Goal: Task Accomplishment & Management: Complete application form

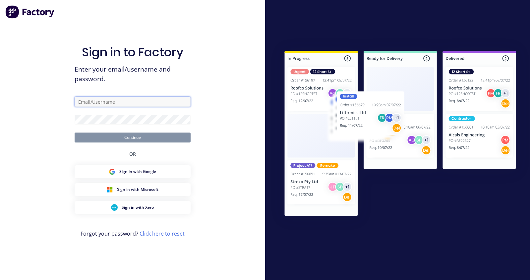
type input "rachel@signupwa.com.au"
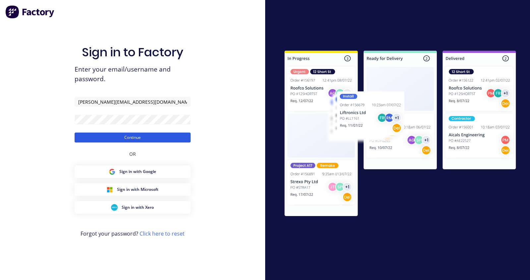
click at [130, 140] on button "Continue" at bounding box center [133, 138] width 116 height 10
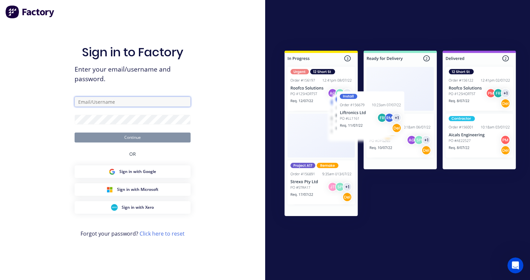
click at [93, 100] on input "text" at bounding box center [133, 102] width 116 height 10
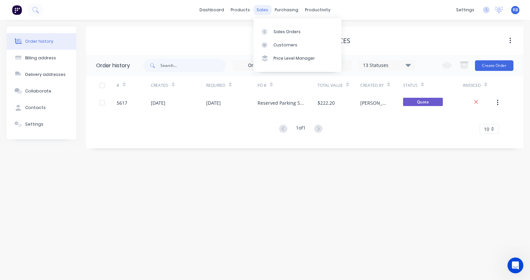
click at [263, 9] on div "sales" at bounding box center [262, 10] width 18 height 10
click at [282, 33] on div "Sales Orders" at bounding box center [286, 32] width 27 height 6
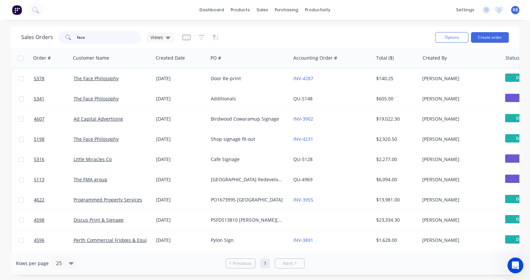
drag, startPoint x: 109, startPoint y: 39, endPoint x: 35, endPoint y: 39, distance: 73.6
click at [37, 39] on div "Sales Orders face Views" at bounding box center [97, 37] width 153 height 13
type input "study hub"
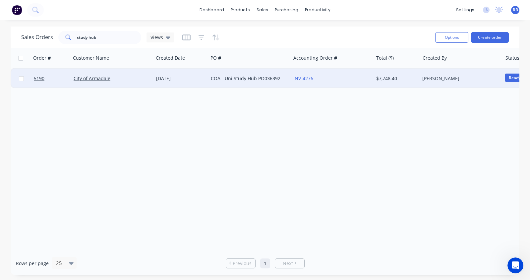
click at [136, 77] on div "City of Armadale" at bounding box center [111, 78] width 74 height 7
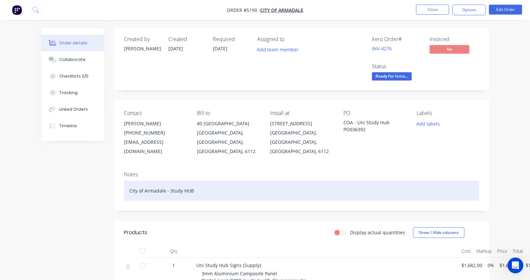
click at [192, 181] on div "City of Armadale - Study HUB" at bounding box center [301, 191] width 355 height 20
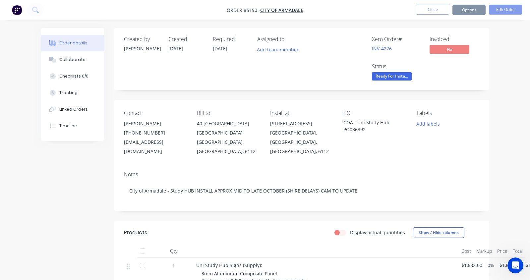
click at [293, 136] on div "[GEOGRAPHIC_DATA], [GEOGRAPHIC_DATA], [GEOGRAPHIC_DATA], 6112" at bounding box center [301, 142] width 63 height 28
click at [427, 8] on button "Close" at bounding box center [432, 10] width 33 height 10
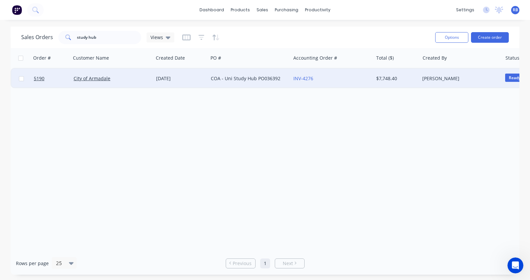
click at [121, 80] on div "City of Armadale" at bounding box center [111, 78] width 74 height 7
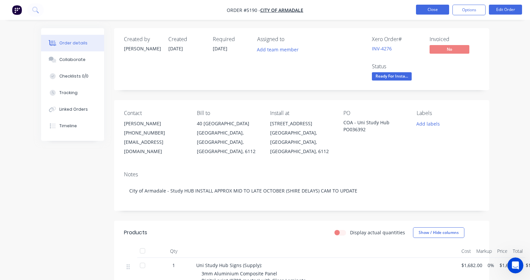
click at [431, 9] on button "Close" at bounding box center [432, 10] width 33 height 10
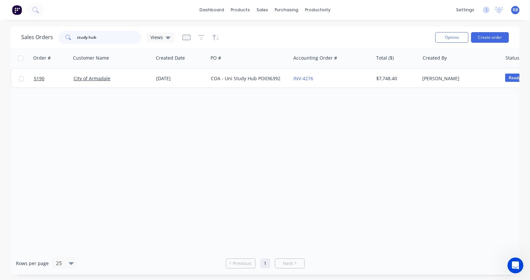
drag, startPoint x: 109, startPoint y: 38, endPoint x: 49, endPoint y: 37, distance: 60.0
click at [49, 37] on div "Sales Orders study hub Views" at bounding box center [97, 37] width 153 height 13
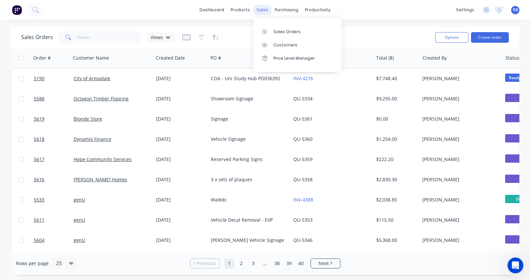
click at [263, 10] on div "sales" at bounding box center [262, 10] width 18 height 10
click at [285, 28] on link "Sales Orders" at bounding box center [298, 31] width 88 height 13
click at [289, 32] on div "Sales Orders" at bounding box center [286, 32] width 27 height 6
click at [285, 28] on link "Sales Orders" at bounding box center [298, 31] width 88 height 13
click at [92, 41] on input "text" at bounding box center [109, 37] width 65 height 13
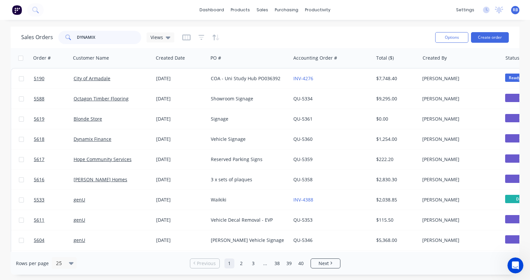
type input "DYNAMIX"
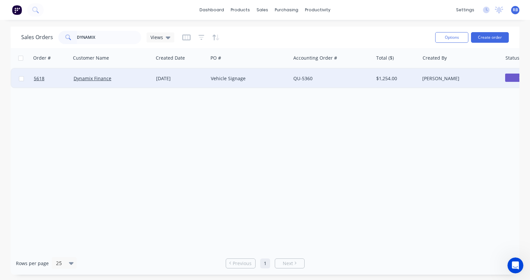
click at [134, 80] on div "Dynamix Finance" at bounding box center [111, 78] width 74 height 7
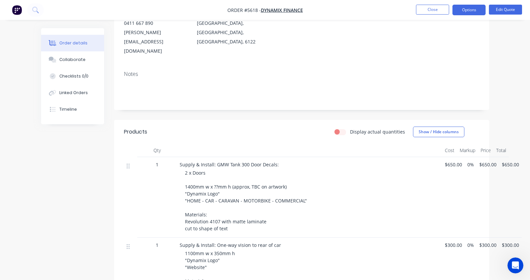
scroll to position [82, 0]
click at [507, 11] on button "Edit Quote" at bounding box center [505, 10] width 33 height 10
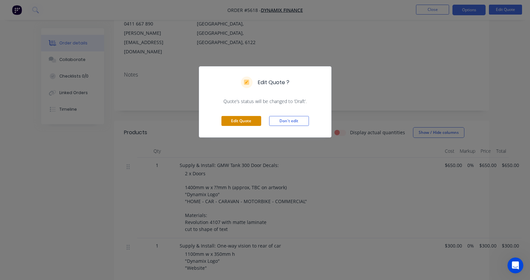
click at [243, 120] on button "Edit Quote" at bounding box center [241, 121] width 40 height 10
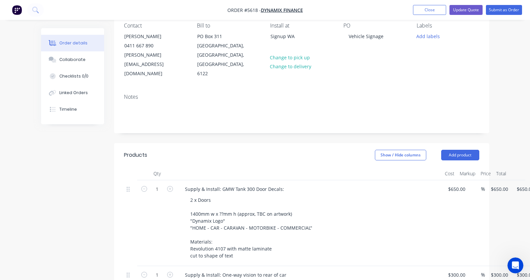
scroll to position [62, 0]
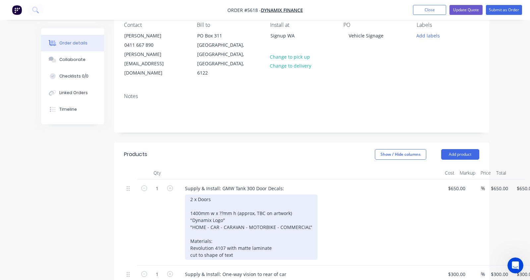
click at [217, 198] on div "2 x Doors 1400mm w x ??mm h (approx, TBC on artwork) "Dynamix Logo" "HOME - CAR…" at bounding box center [251, 227] width 133 height 65
drag, startPoint x: 298, startPoint y: 195, endPoint x: 189, endPoint y: 194, distance: 109.4
click at [189, 195] on div "2 x Doors 1400mm w x ??mm h (approx, TBC on artwork) "Dynamix Logo" "HOME - CAR…" at bounding box center [251, 227] width 133 height 65
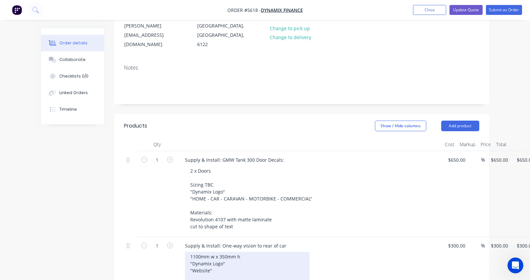
click at [190, 252] on div "1100mm w x 350mm h "Dynamix Logo" "Website" Materials: Digitally printed one wa…" at bounding box center [247, 274] width 125 height 44
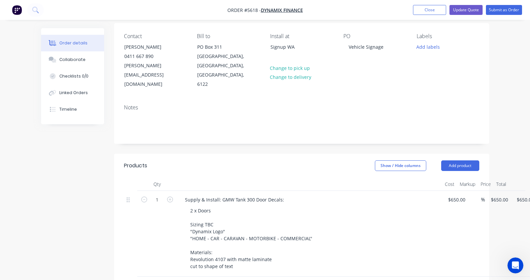
scroll to position [52, 0]
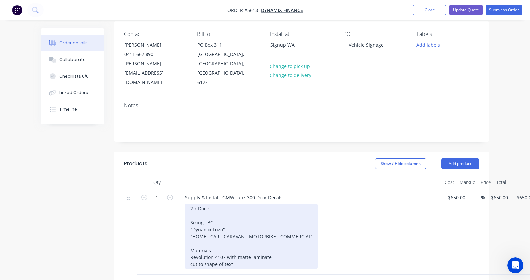
click at [218, 204] on div "2 x Doors Sizing TBC "Dynamix Logo" "HOME - CAR - CARAVAN - MOTORBIKE - COMMERC…" at bounding box center [251, 236] width 133 height 65
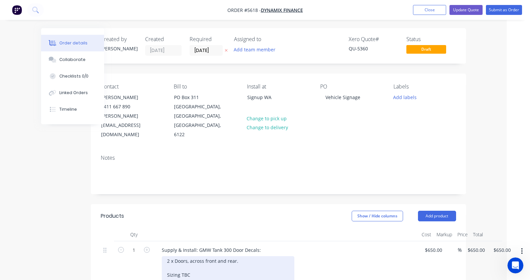
scroll to position [0, 23]
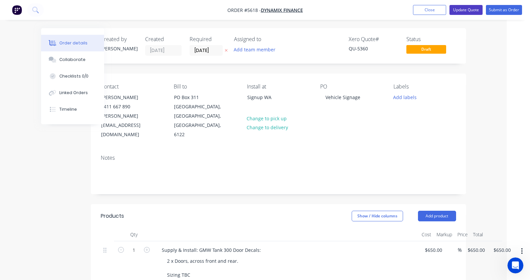
click at [461, 10] on button "Update Quote" at bounding box center [465, 10] width 33 height 10
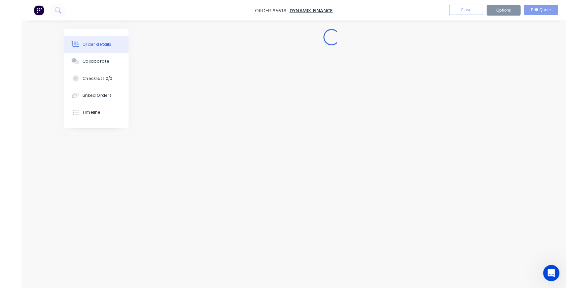
scroll to position [0, 0]
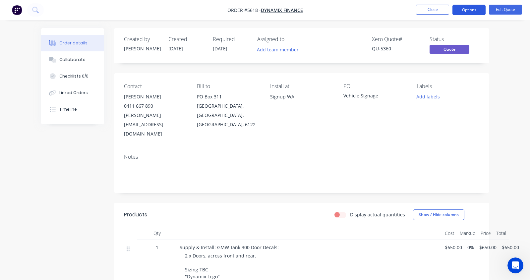
click at [467, 9] on button "Options" at bounding box center [468, 10] width 33 height 11
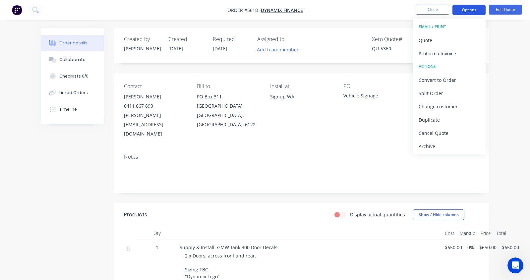
click at [467, 9] on button "Options" at bounding box center [468, 10] width 33 height 11
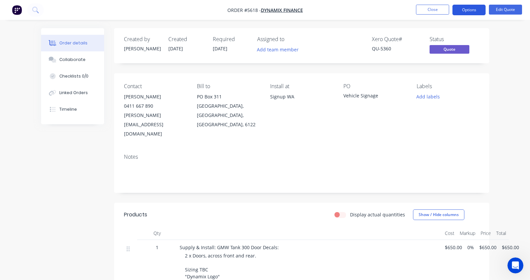
click at [467, 11] on button "Options" at bounding box center [468, 10] width 33 height 11
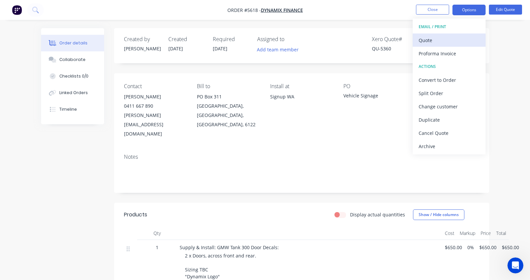
click at [424, 38] on div "Quote" at bounding box center [449, 40] width 61 height 10
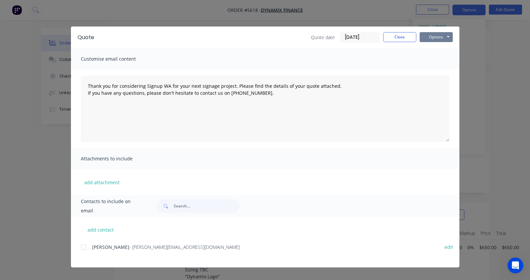
click at [436, 36] on button "Options" at bounding box center [436, 37] width 33 height 10
click at [434, 56] on button "Print" at bounding box center [441, 59] width 42 height 11
click at [402, 33] on button "Close" at bounding box center [399, 37] width 33 height 10
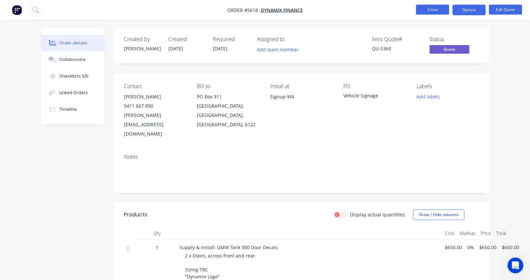
click at [432, 10] on button "Close" at bounding box center [432, 10] width 33 height 10
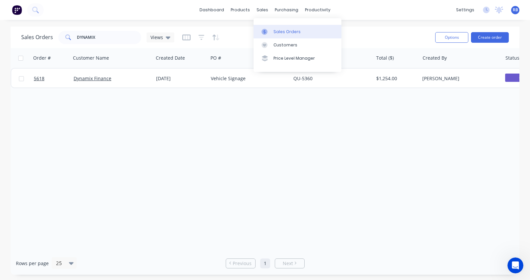
click at [290, 36] on link "Sales Orders" at bounding box center [298, 31] width 88 height 13
drag, startPoint x: 117, startPoint y: 33, endPoint x: 49, endPoint y: 33, distance: 67.9
click at [49, 33] on div "Sales Orders DYNAMIX Views" at bounding box center [97, 37] width 153 height 13
drag, startPoint x: 116, startPoint y: 37, endPoint x: 18, endPoint y: 37, distance: 97.8
click at [18, 37] on div "Sales Orders DYNAMIX Views Options Create order" at bounding box center [265, 38] width 509 height 22
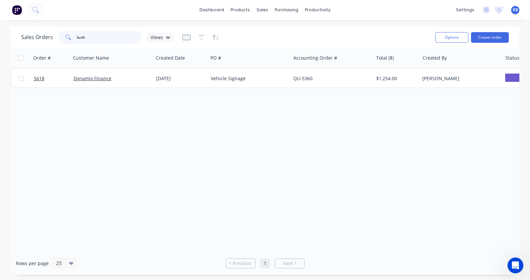
type input "lush"
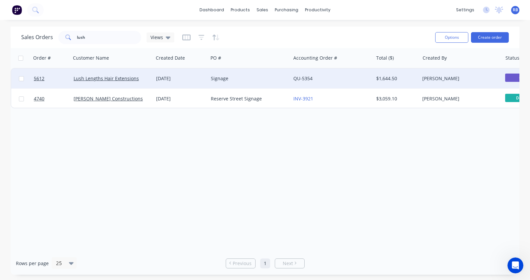
click at [250, 75] on div "Signage" at bounding box center [248, 78] width 74 height 7
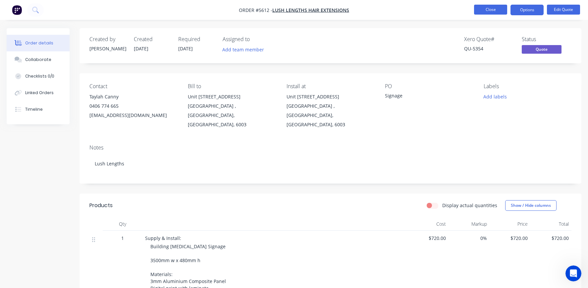
click at [495, 9] on button "Close" at bounding box center [490, 10] width 33 height 10
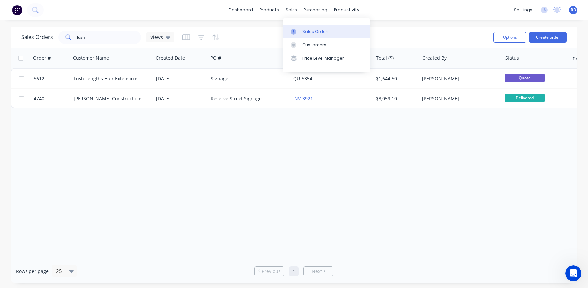
click at [325, 35] on link "Sales Orders" at bounding box center [327, 31] width 88 height 13
drag, startPoint x: 98, startPoint y: 37, endPoint x: 57, endPoint y: 37, distance: 40.8
click at [57, 37] on div "Sales Orders lush Views" at bounding box center [97, 37] width 153 height 13
type input "Octagon"
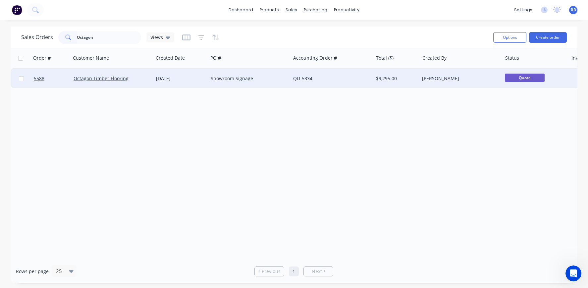
click at [260, 77] on div "Showroom Signage" at bounding box center [248, 78] width 74 height 7
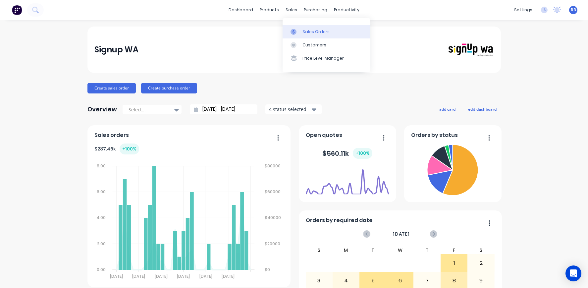
click at [316, 31] on div "Sales Orders" at bounding box center [316, 32] width 27 height 6
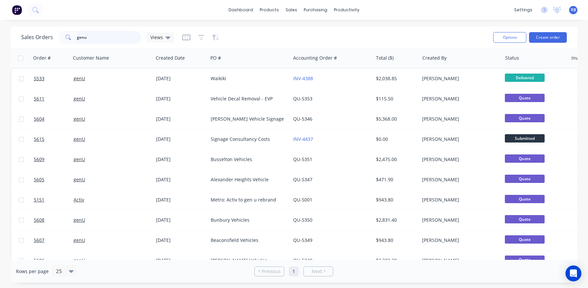
drag, startPoint x: 102, startPoint y: 37, endPoint x: 64, endPoint y: 37, distance: 38.1
click at [64, 37] on div "genu" at bounding box center [99, 37] width 83 height 13
type input "hope"
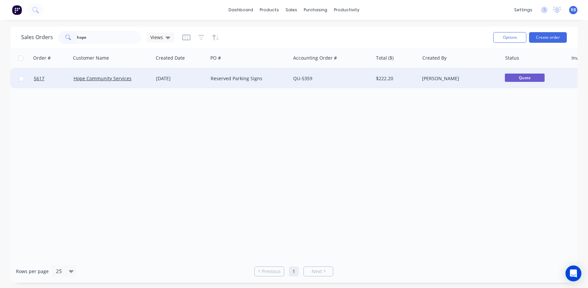
click at [140, 78] on div "Hope Community Services" at bounding box center [111, 78] width 74 height 7
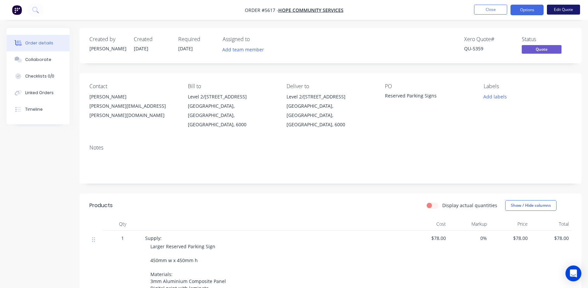
click at [561, 8] on button "Edit Quote" at bounding box center [563, 10] width 33 height 10
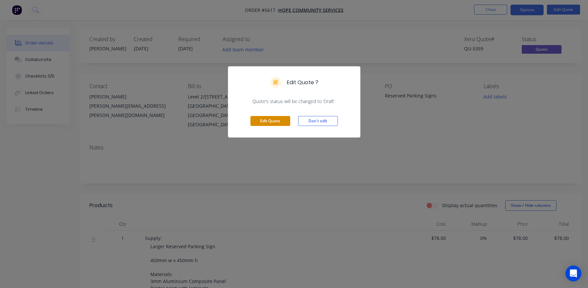
click at [274, 123] on button "Edit Quote" at bounding box center [271, 121] width 40 height 10
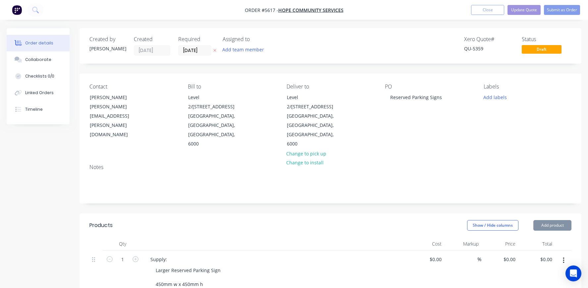
type input "$78.00"
type input "$47.00"
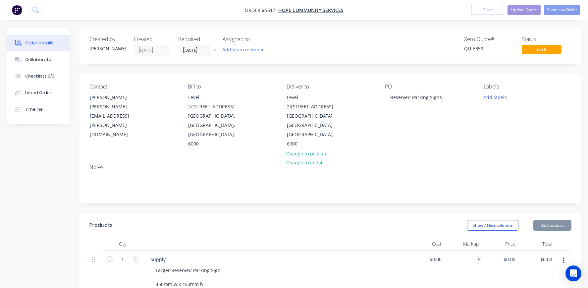
type input "$47.00"
type input "$30.00"
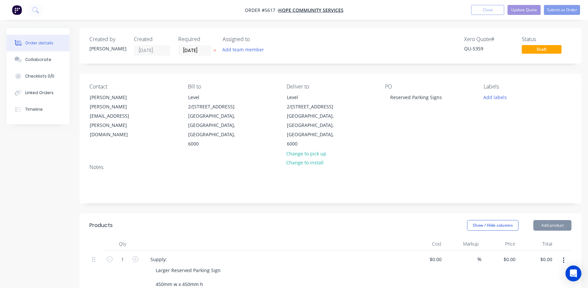
type input "$30.00"
click at [189, 50] on input "[DATE]" at bounding box center [195, 50] width 32 height 10
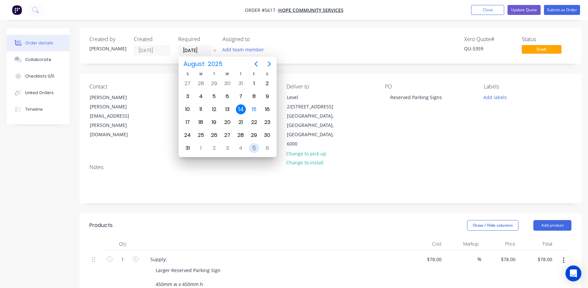
click at [255, 151] on div "5" at bounding box center [254, 148] width 10 height 10
type input "05/09/25"
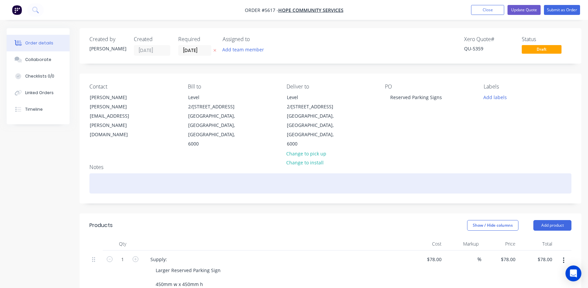
click at [132, 173] on div at bounding box center [330, 183] width 482 height 20
click at [92, 173] on div "AB just" at bounding box center [330, 183] width 482 height 20
click at [111, 173] on div "(AB just" at bounding box center [330, 183] width 482 height 20
click at [115, 173] on div "(AB just" at bounding box center [330, 183] width 482 height 20
drag, startPoint x: 136, startPoint y: 160, endPoint x: 80, endPoint y: 158, distance: 55.7
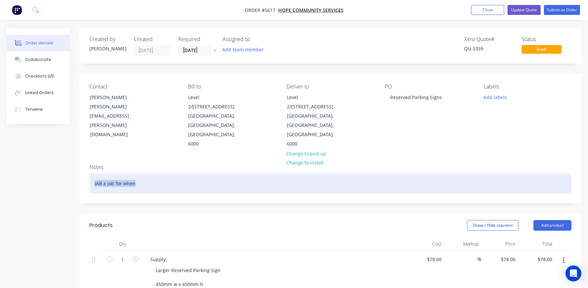
click at [80, 159] on div "Notes (AB a job for when" at bounding box center [331, 181] width 502 height 44
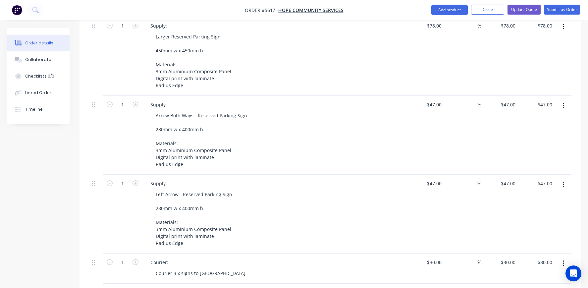
scroll to position [276, 0]
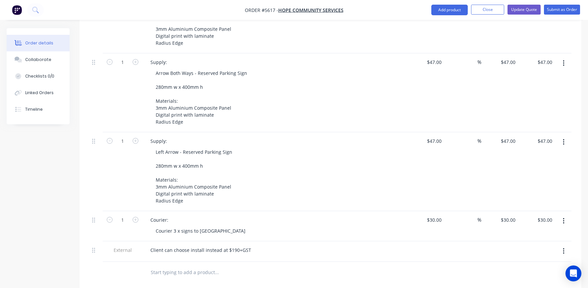
click at [565, 245] on button "button" at bounding box center [564, 251] width 16 height 12
click at [526, 277] on div "Delete" at bounding box center [540, 282] width 51 height 10
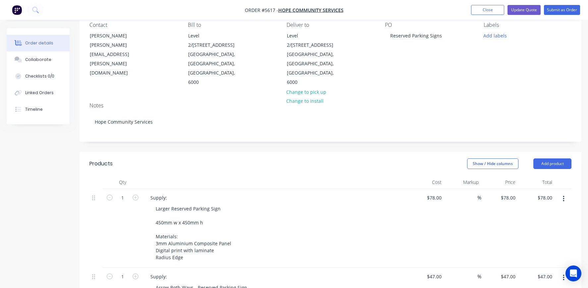
scroll to position [62, 0]
click at [560, 158] on button "Add product" at bounding box center [553, 163] width 38 height 11
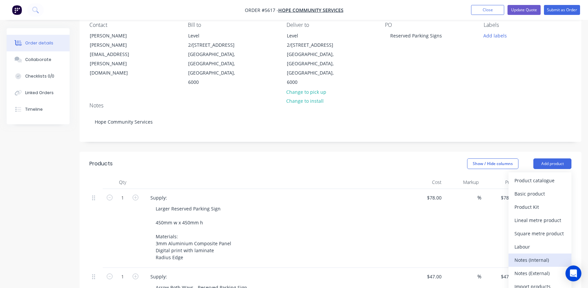
click at [523, 255] on div "Notes (Internal)" at bounding box center [540, 260] width 51 height 10
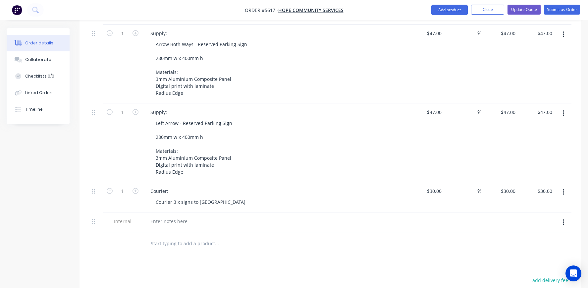
scroll to position [306, 0]
click at [159, 215] on div at bounding box center [169, 220] width 48 height 10
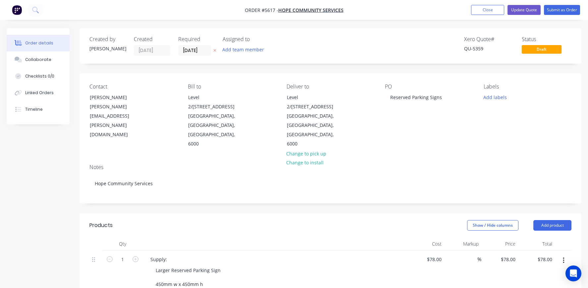
scroll to position [0, 0]
click at [561, 10] on button "Submit as Order" at bounding box center [562, 10] width 36 height 10
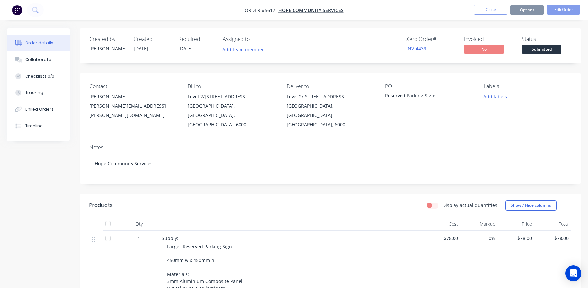
click at [540, 50] on span "Submitted" at bounding box center [542, 49] width 40 height 8
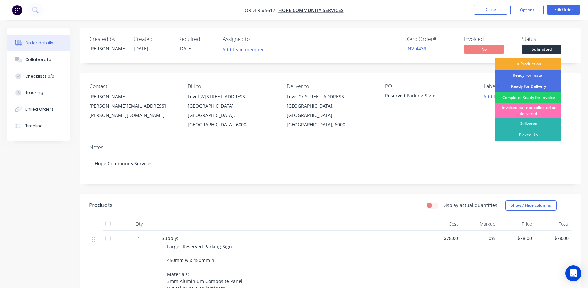
click at [525, 61] on div "In Production" at bounding box center [528, 63] width 66 height 11
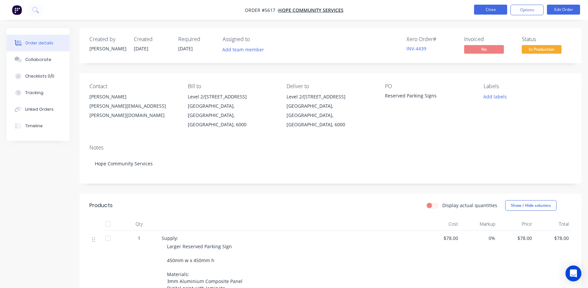
click at [486, 10] on button "Close" at bounding box center [490, 10] width 33 height 10
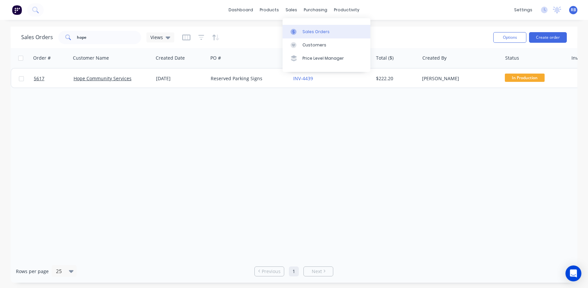
click at [310, 29] on div "Sales Orders" at bounding box center [316, 32] width 27 height 6
drag, startPoint x: 100, startPoint y: 40, endPoint x: 28, endPoint y: 40, distance: 72.2
click at [29, 40] on div "Sales Orders hope Views" at bounding box center [97, 37] width 153 height 13
type input "blonde"
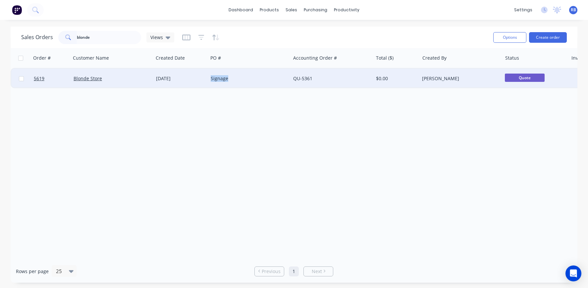
click at [255, 75] on div "Signage" at bounding box center [249, 79] width 83 height 20
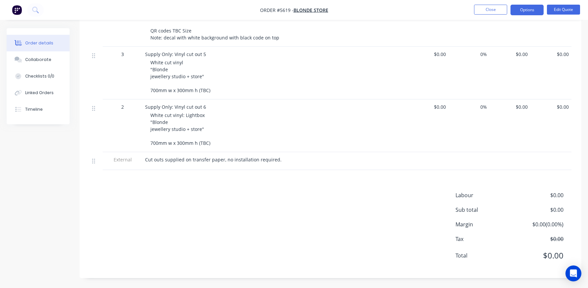
scroll to position [434, 0]
